Goal: Check status: Check status

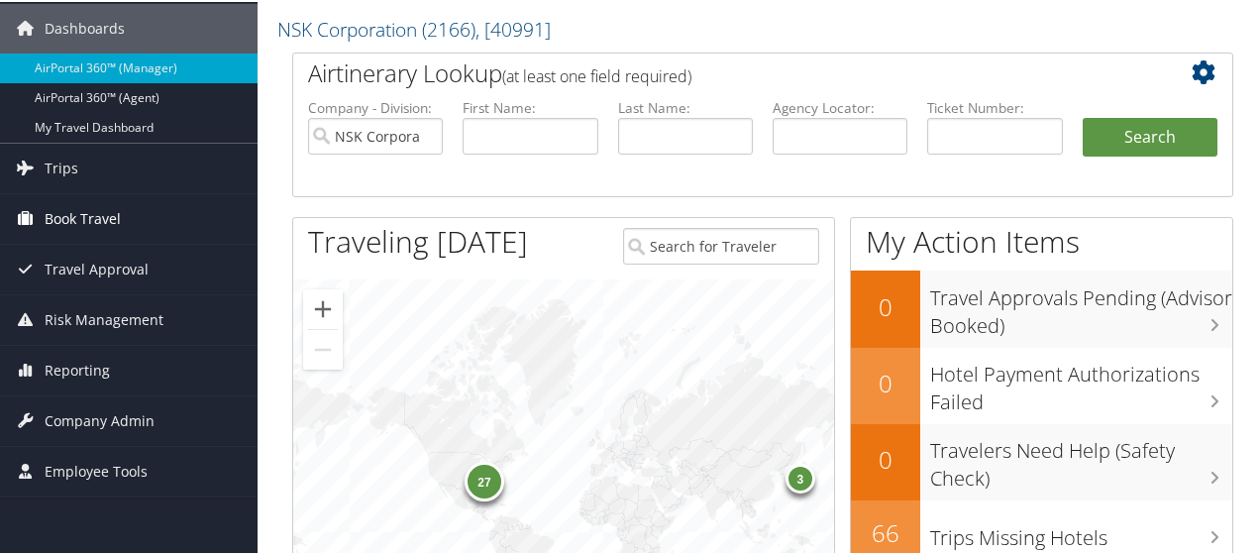
scroll to position [99, 0]
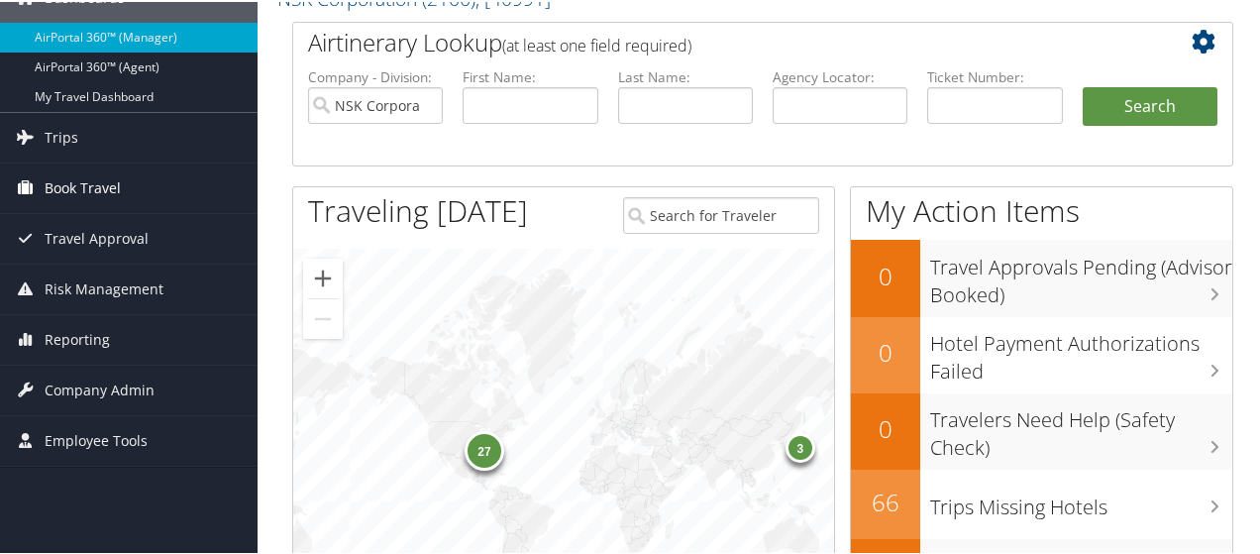
click at [93, 184] on span "Book Travel" at bounding box center [83, 187] width 76 height 50
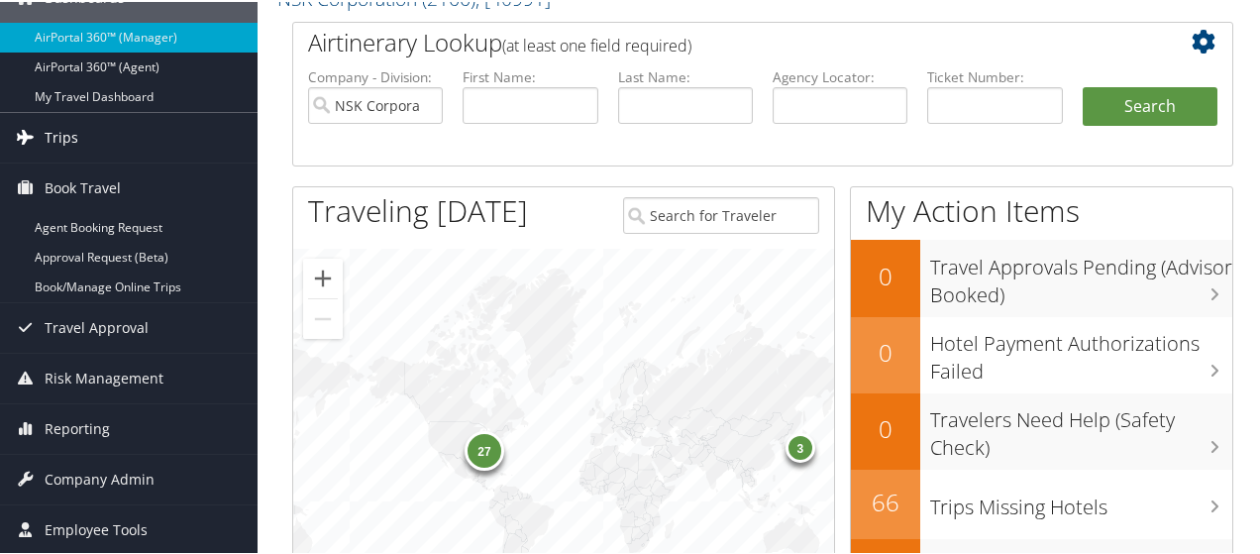
click at [69, 133] on span "Trips" at bounding box center [62, 136] width 34 height 50
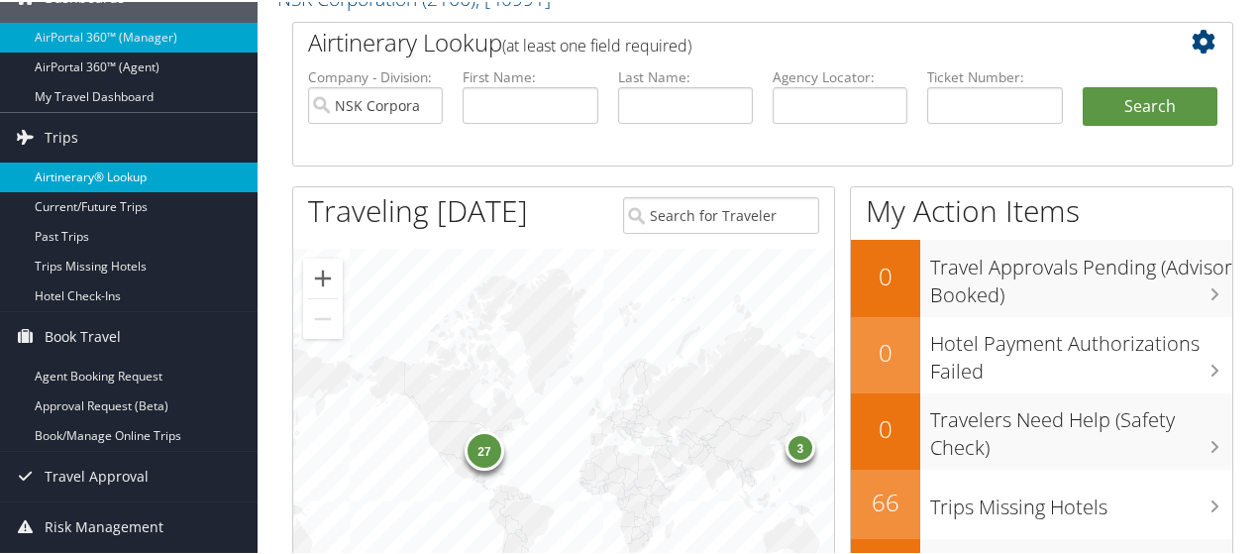
click at [76, 177] on link "Airtinerary® Lookup" at bounding box center [129, 176] width 258 height 30
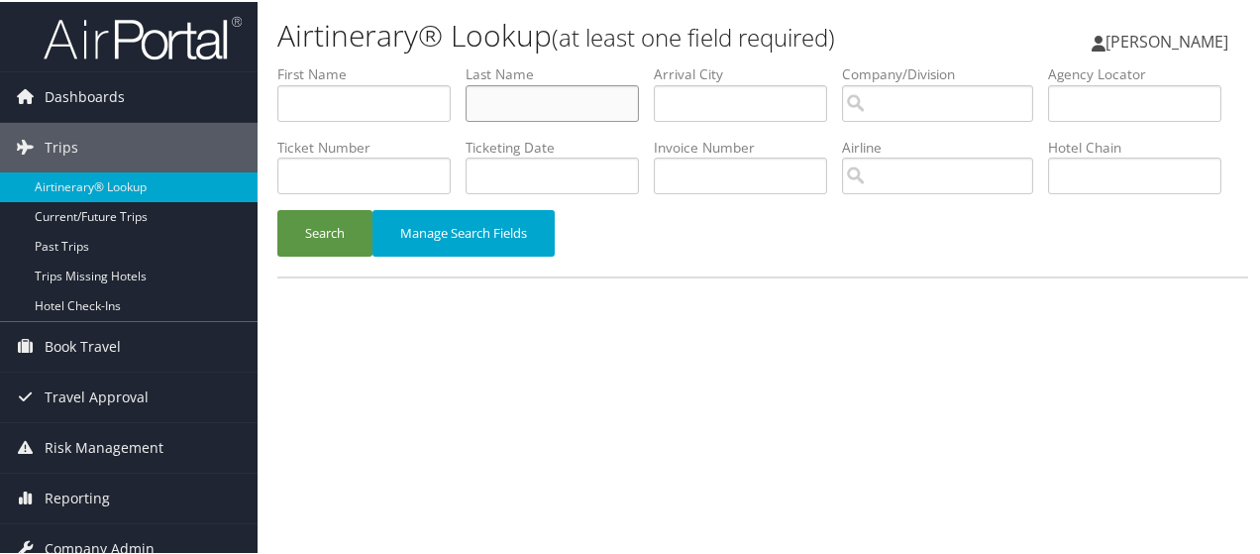
click at [519, 104] on input "text" at bounding box center [552, 101] width 173 height 37
paste input "WIMMER"
type input "WIMMER"
click at [355, 255] on button "Search" at bounding box center [324, 231] width 95 height 47
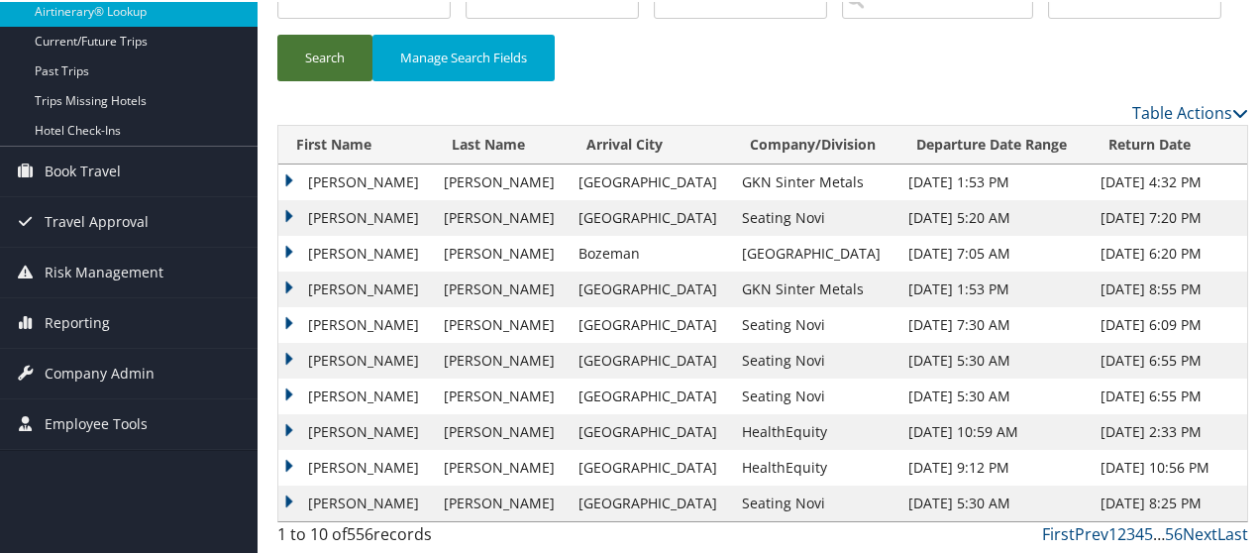
scroll to position [247, 0]
click at [329, 219] on td "Laurie" at bounding box center [356, 216] width 156 height 36
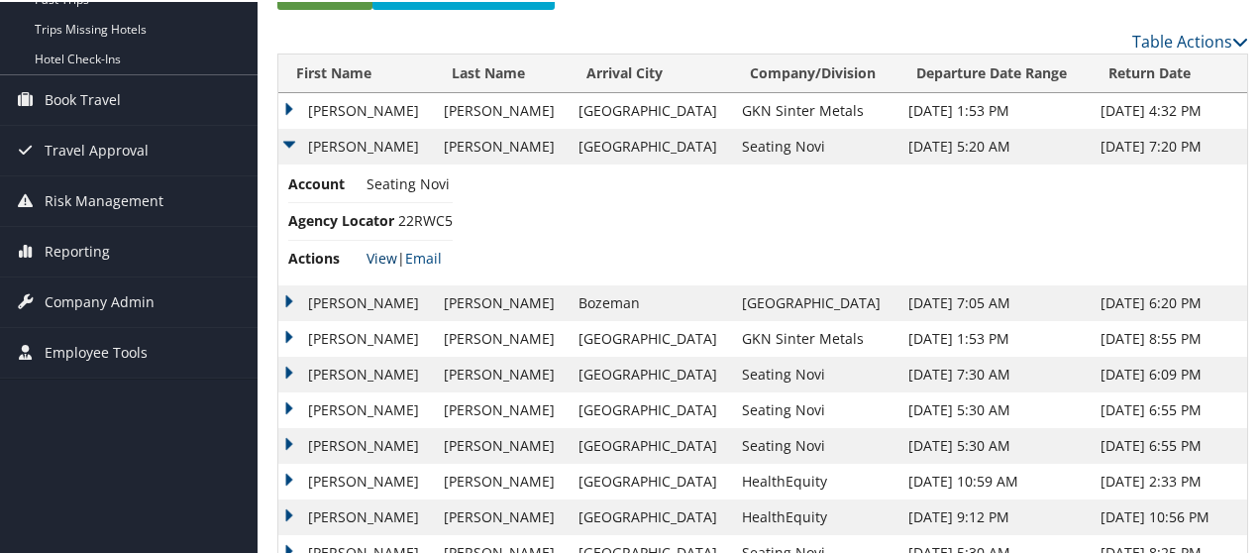
click at [377, 266] on link "View" at bounding box center [382, 256] width 31 height 19
click at [332, 127] on td "DIANE" at bounding box center [356, 109] width 156 height 36
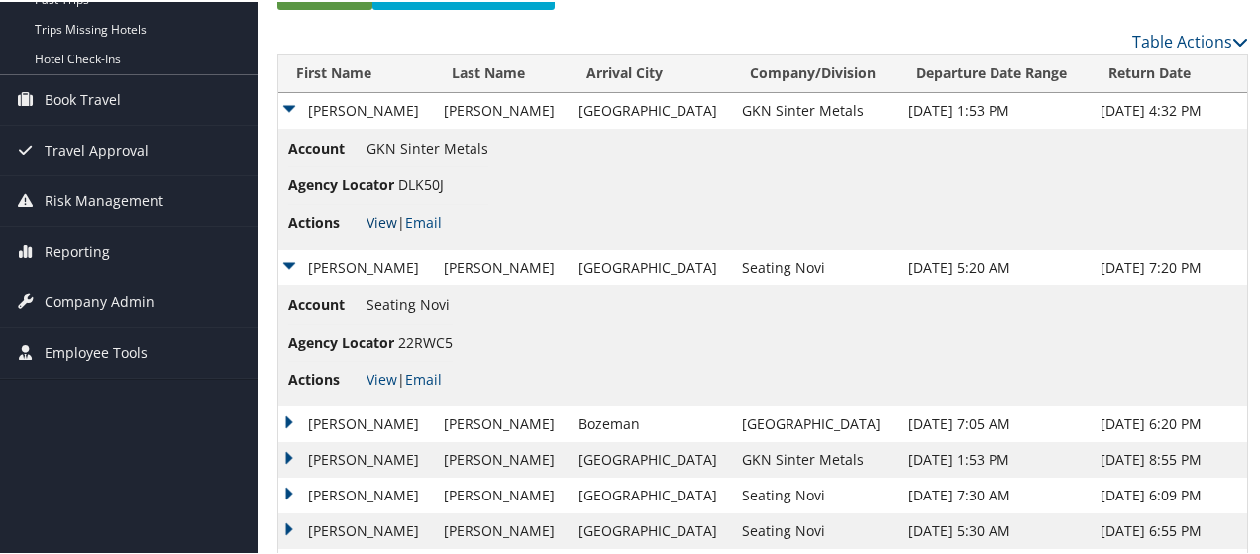
click at [382, 230] on link "View" at bounding box center [382, 220] width 31 height 19
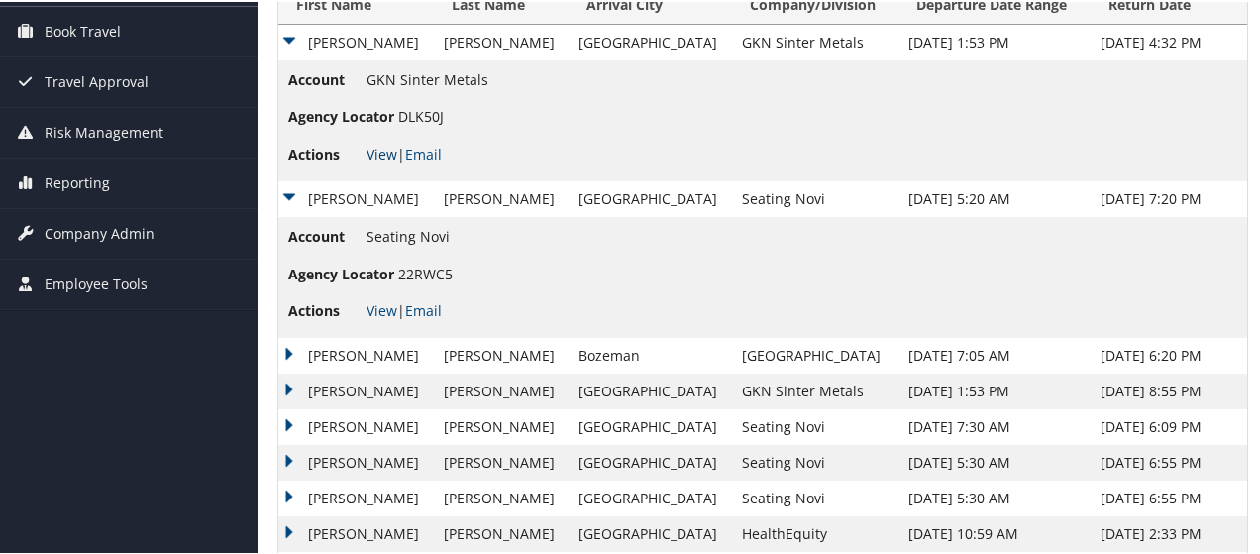
scroll to position [346, 0]
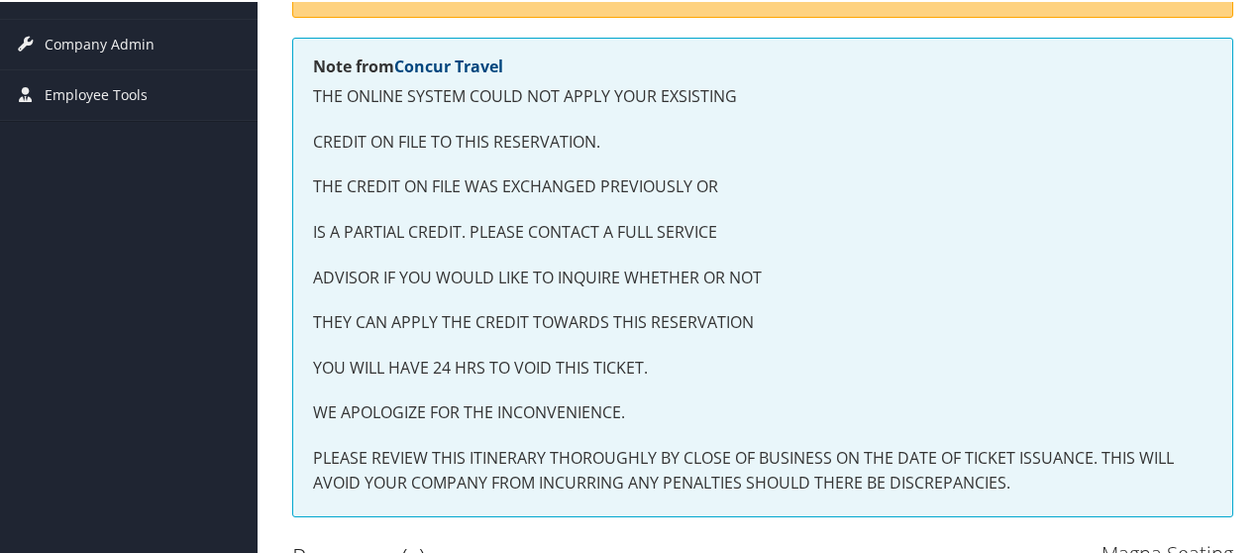
scroll to position [396, 0]
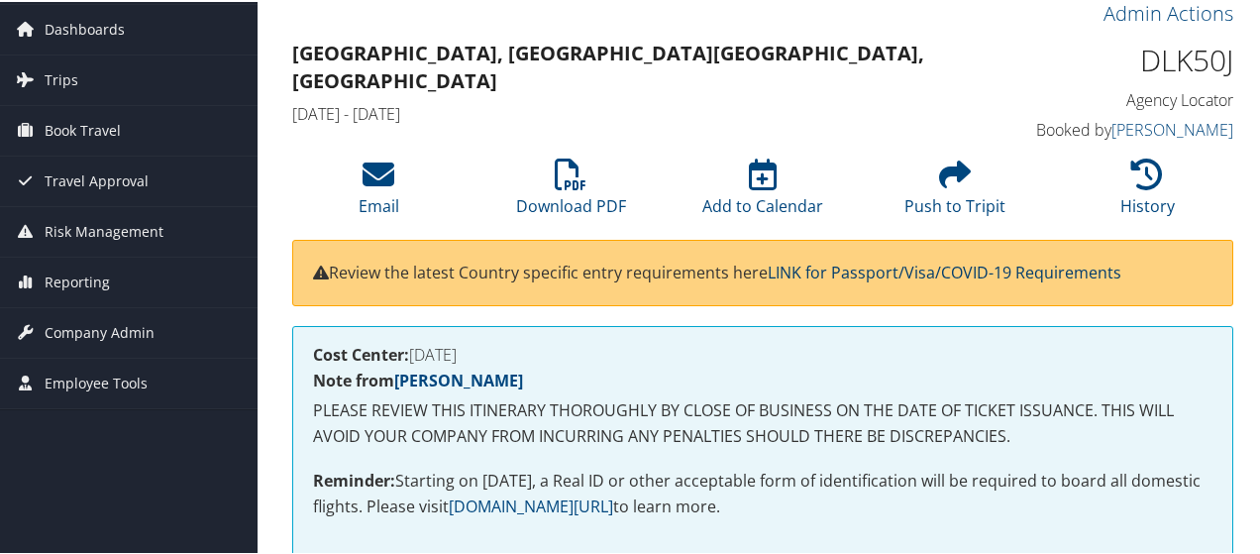
scroll to position [99, 0]
